Goal: Navigation & Orientation: Understand site structure

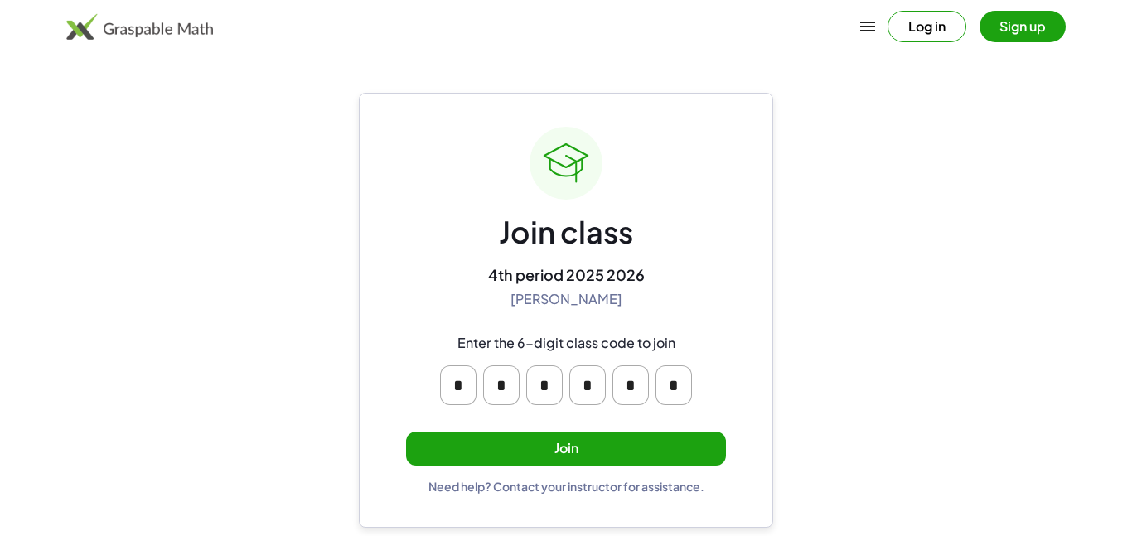
click at [539, 453] on button "Join" at bounding box center [566, 449] width 320 height 34
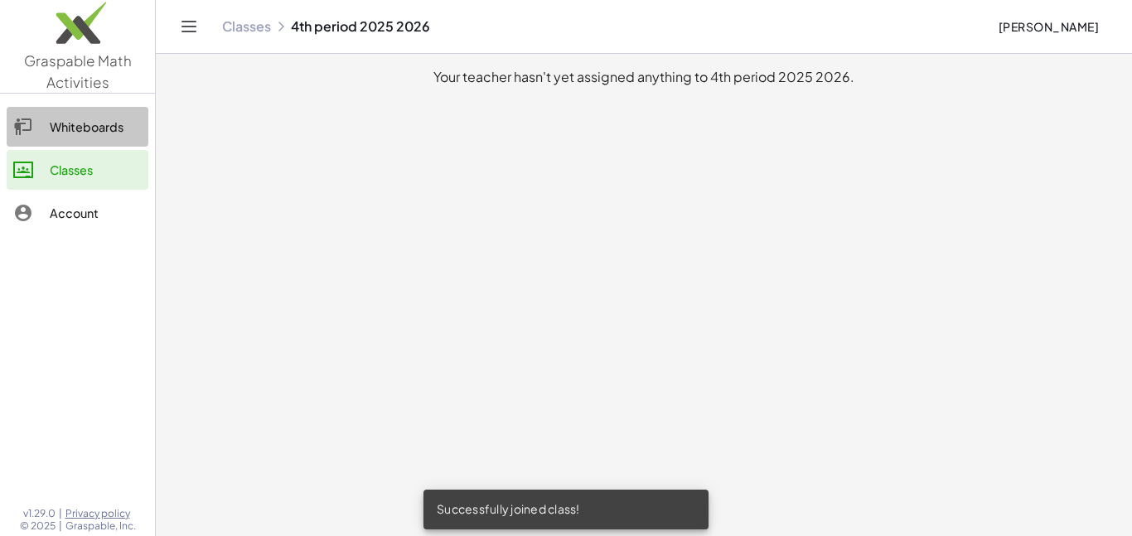
click at [90, 128] on div "Whiteboards" at bounding box center [96, 127] width 92 height 20
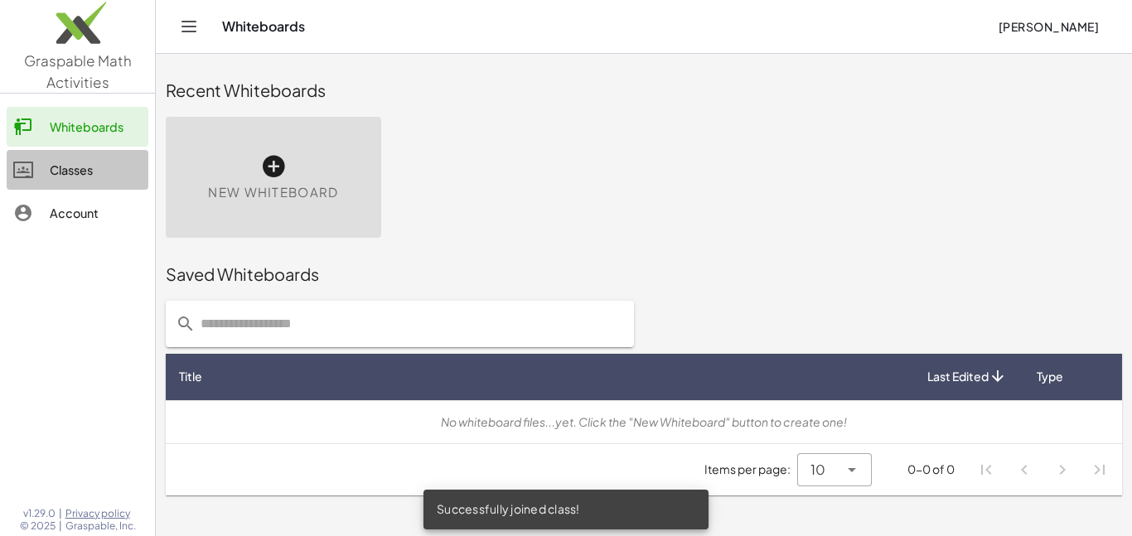
click at [81, 175] on div "Classes" at bounding box center [96, 170] width 92 height 20
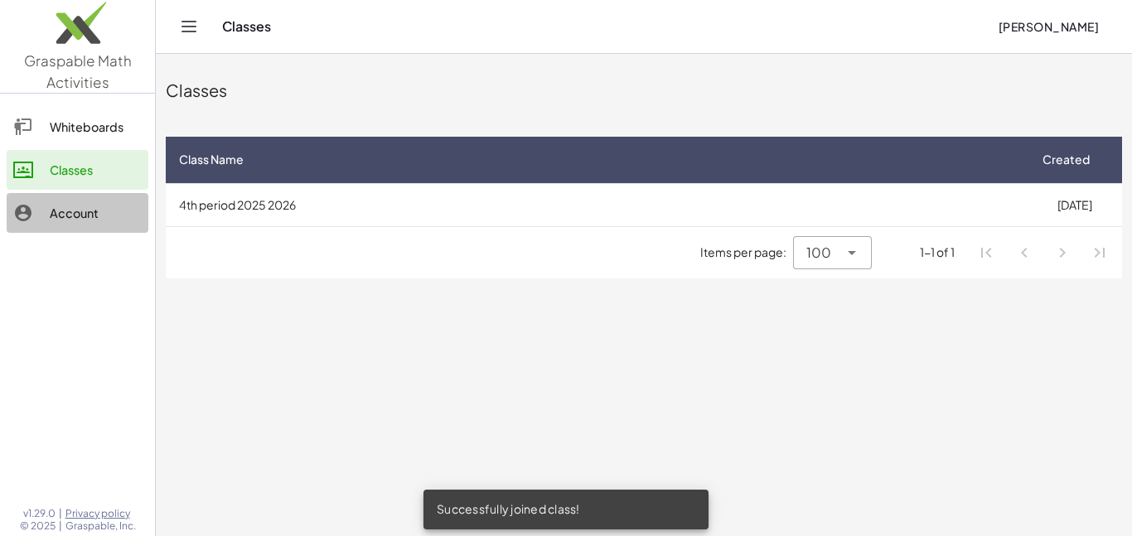
click at [91, 220] on div "Account" at bounding box center [96, 213] width 92 height 20
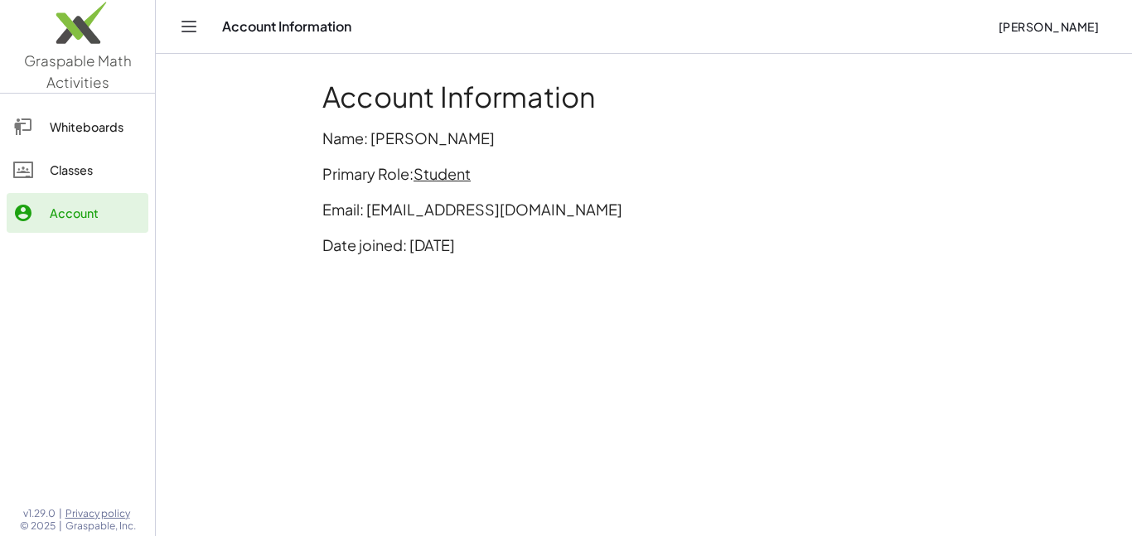
click at [89, 176] on div "Classes" at bounding box center [96, 170] width 92 height 20
